Goal: Task Accomplishment & Management: Manage account settings

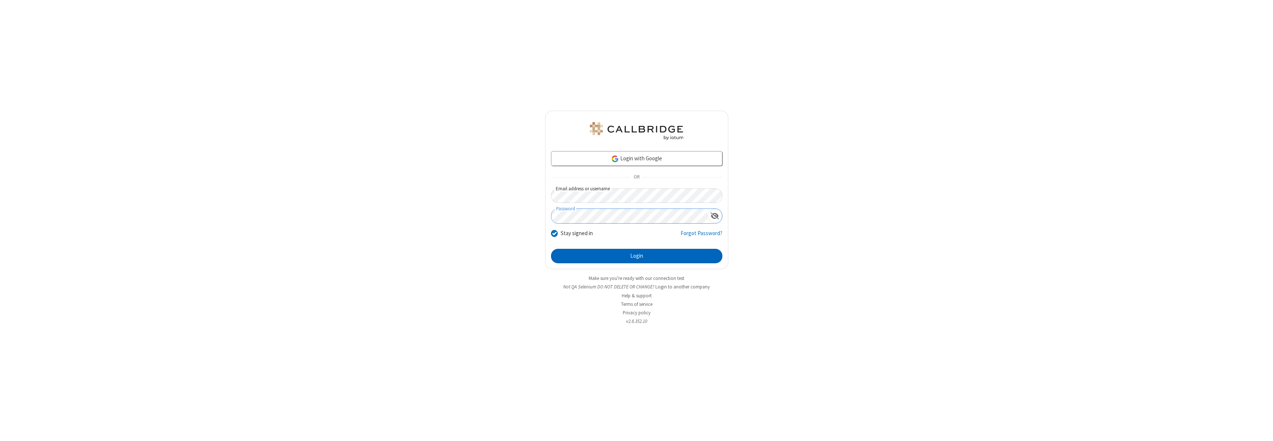
click at [636, 256] on button "Login" at bounding box center [636, 256] width 171 height 15
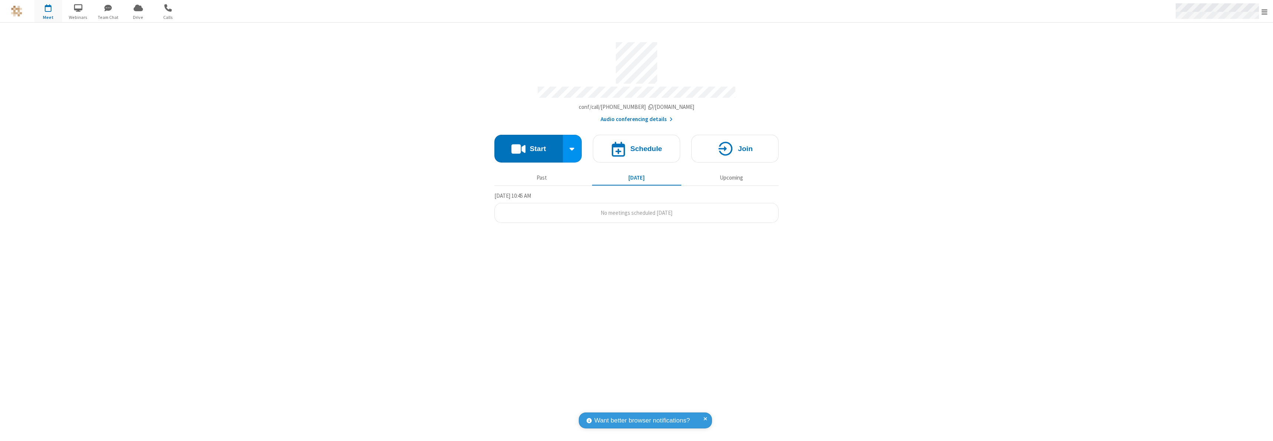
click at [1264, 11] on span "Open menu" at bounding box center [1264, 11] width 6 height 7
click at [1221, 49] on div "Settings" at bounding box center [1220, 50] width 103 height 20
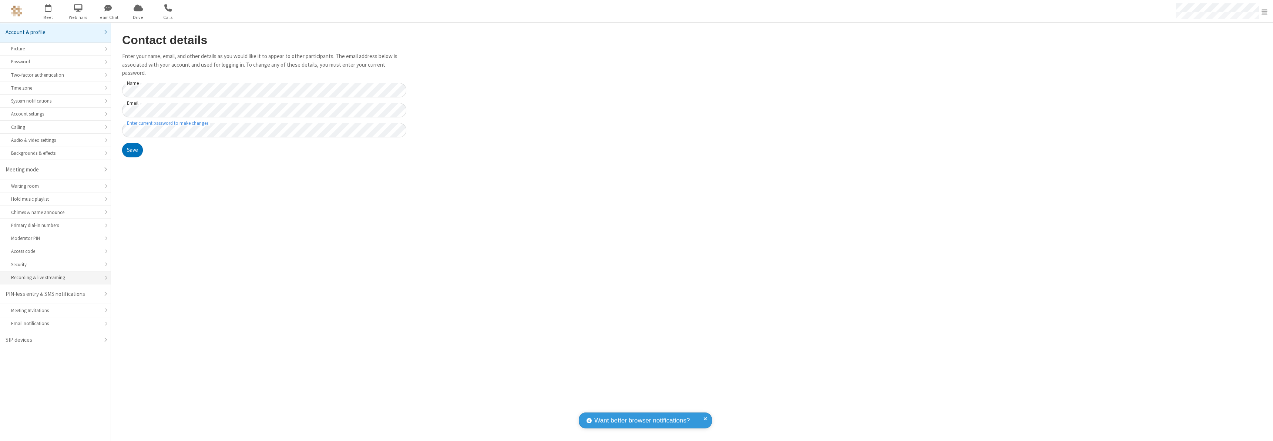
click at [55, 277] on div "Recording & live streaming" at bounding box center [55, 277] width 88 height 7
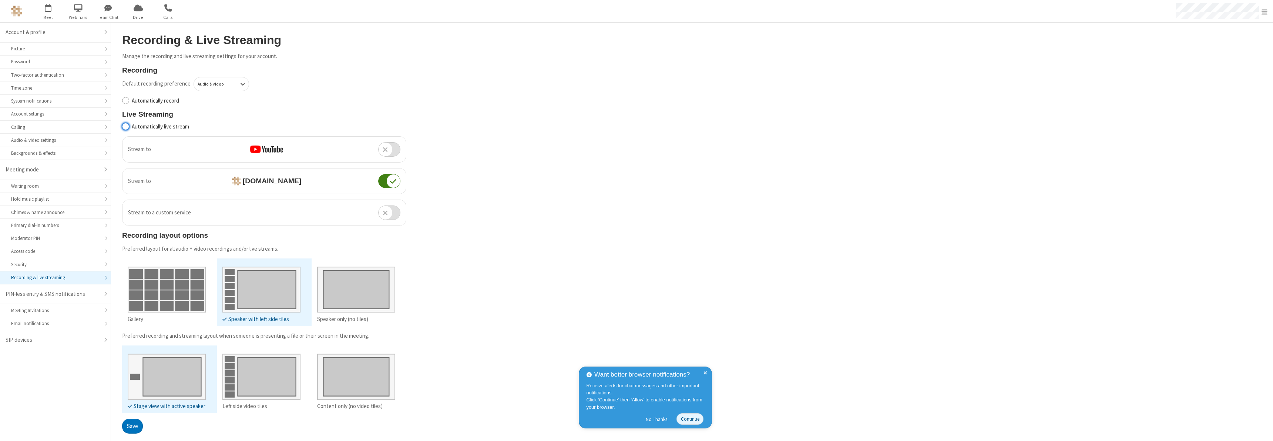
click at [125, 126] on input "Automatically live stream" at bounding box center [125, 126] width 7 height 8
checkbox input "true"
click at [132, 425] on button "Save" at bounding box center [132, 425] width 21 height 15
